Goal: Information Seeking & Learning: Learn about a topic

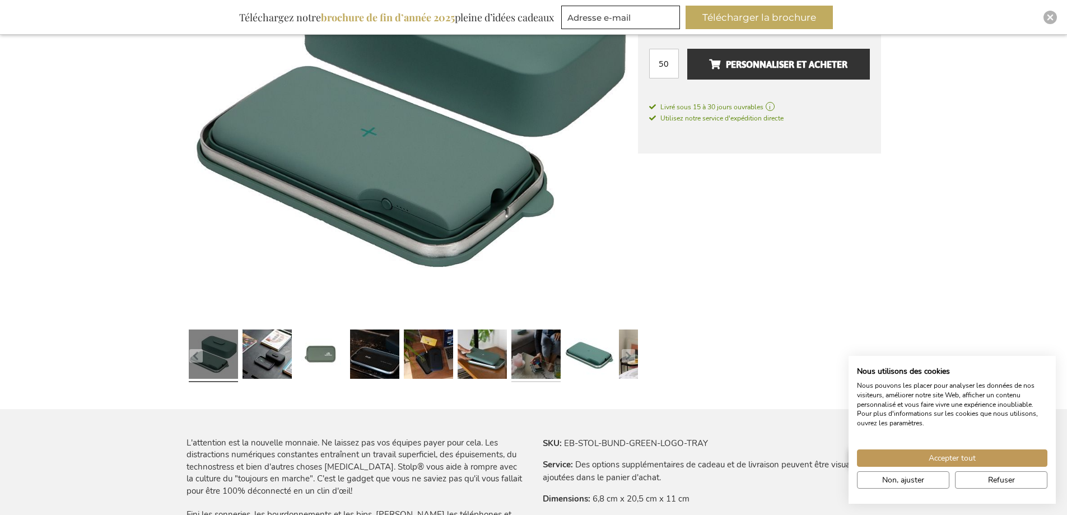
scroll to position [315, 0]
click at [581, 361] on link at bounding box center [589, 355] width 49 height 62
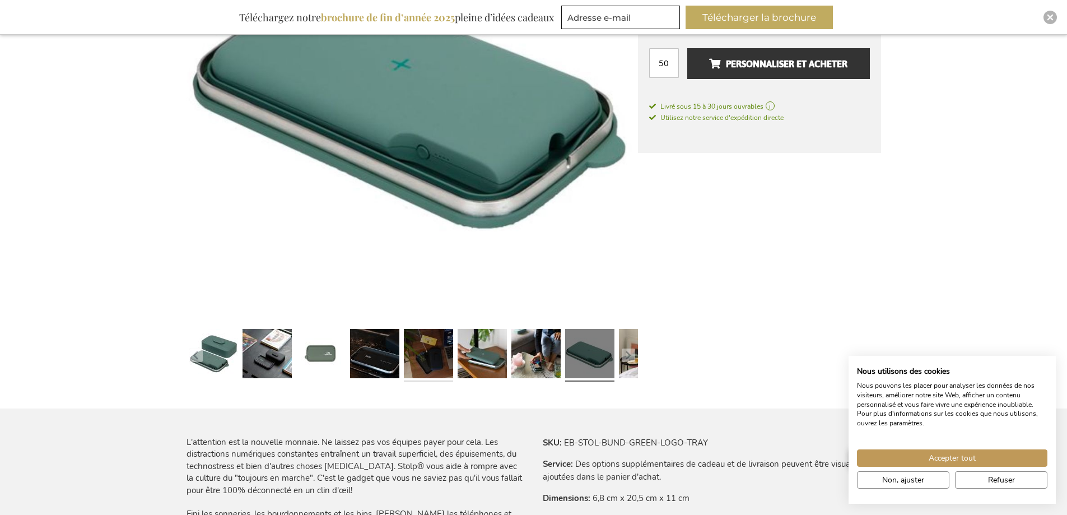
click at [437, 368] on link at bounding box center [428, 355] width 49 height 62
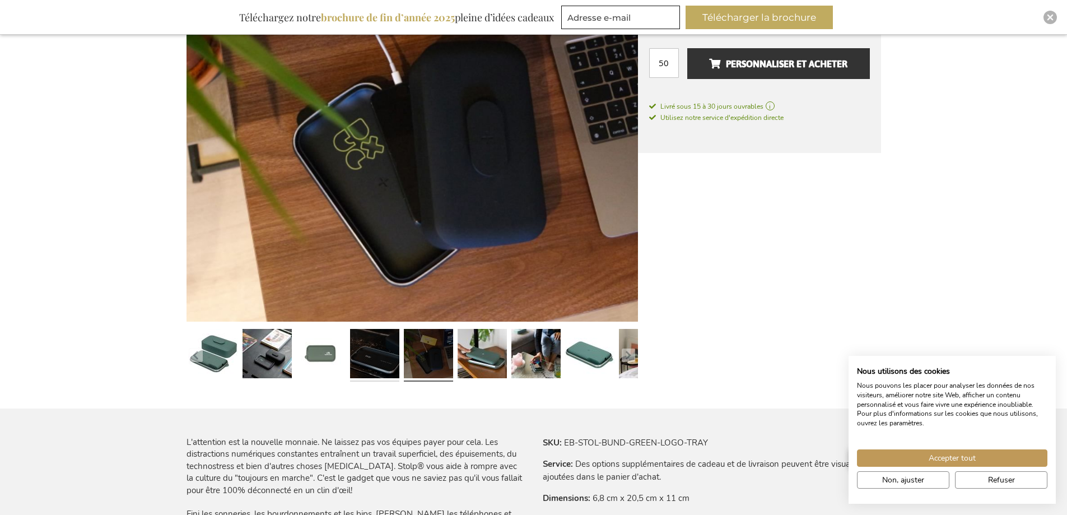
click at [395, 366] on link at bounding box center [374, 355] width 49 height 62
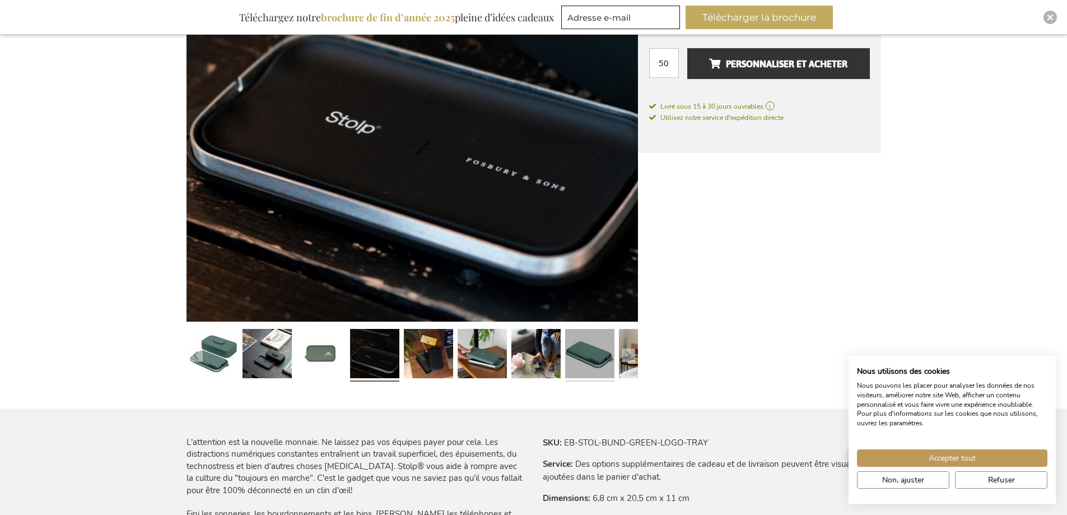
click at [587, 342] on link at bounding box center [589, 355] width 49 height 62
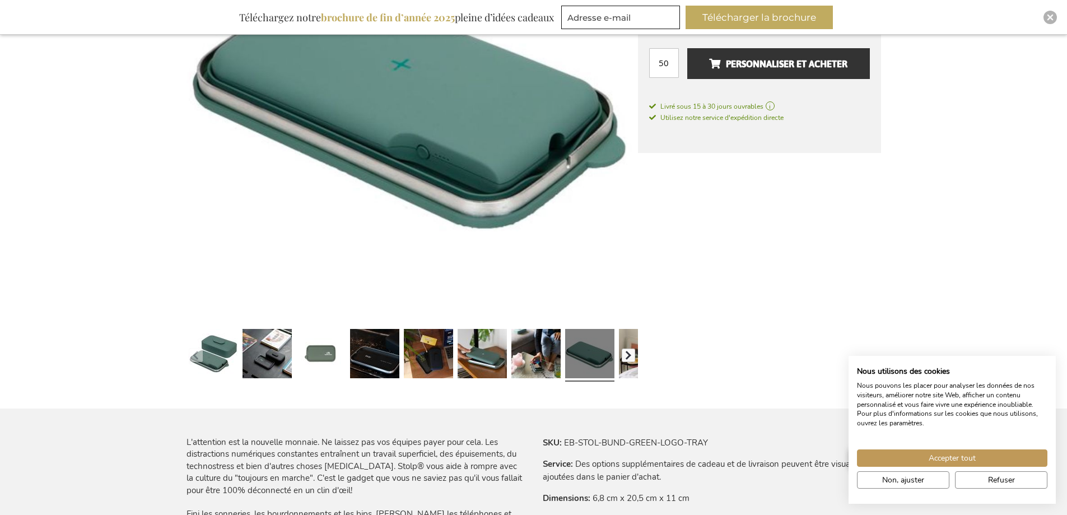
click at [622, 351] on button "button" at bounding box center [628, 354] width 13 height 13
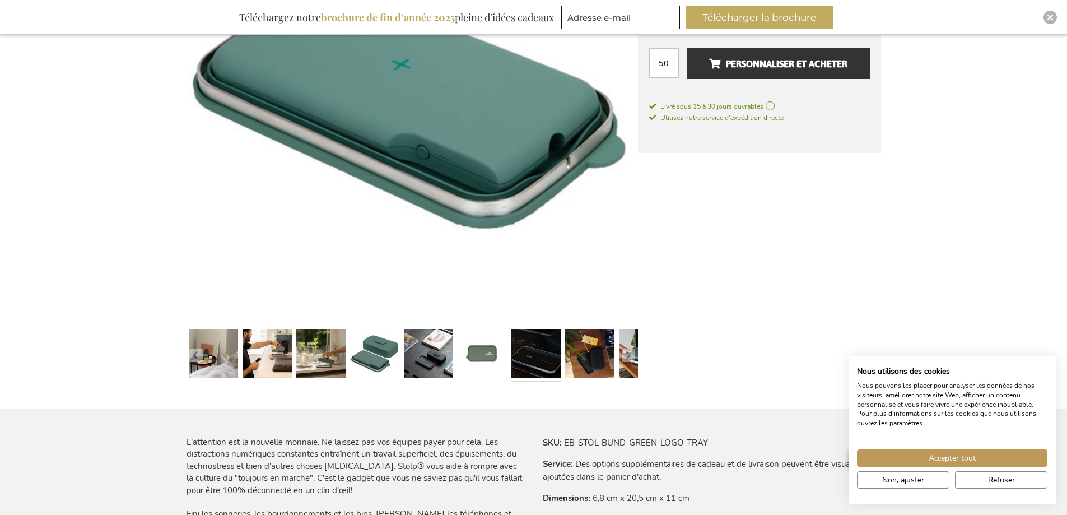
click at [556, 355] on link at bounding box center [535, 355] width 49 height 62
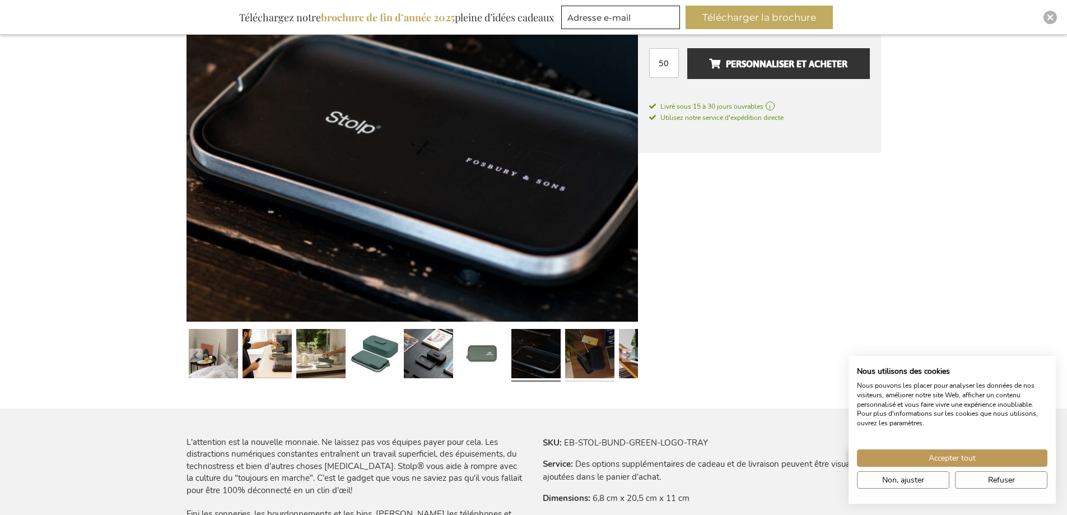
click at [590, 355] on link at bounding box center [589, 355] width 49 height 62
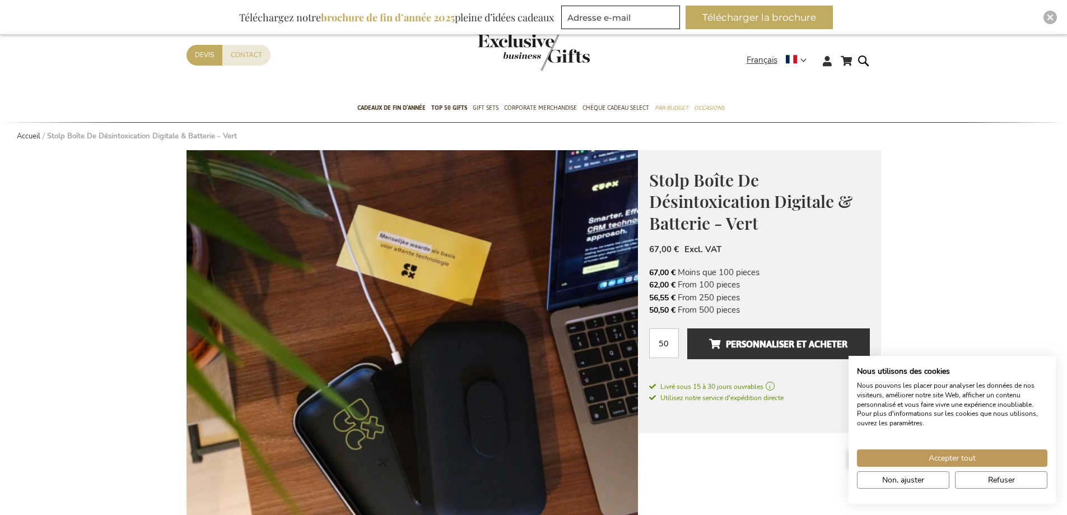
scroll to position [0, 0]
